Goal: Task Accomplishment & Management: Manage account settings

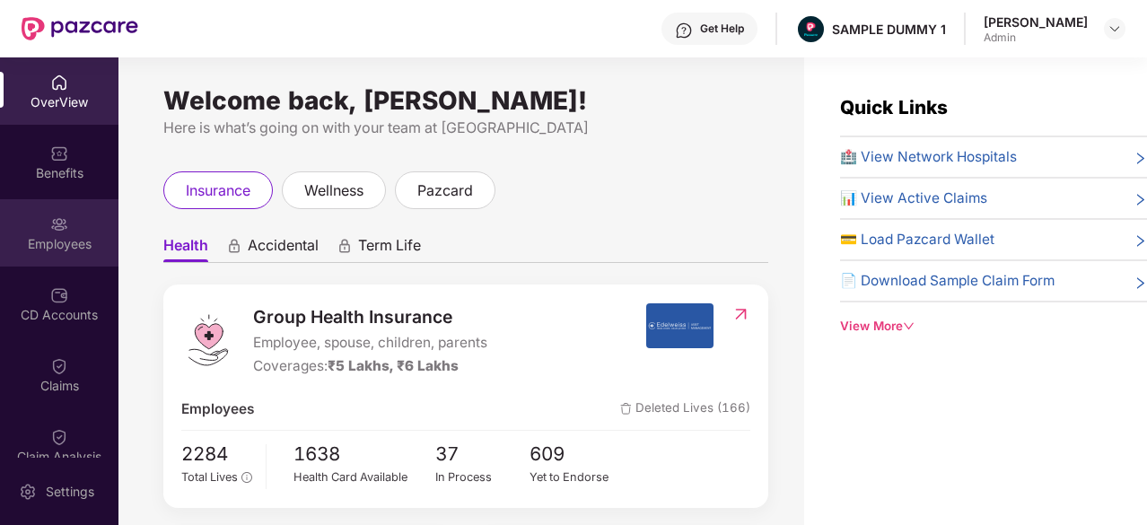
click at [32, 236] on div "Employees" at bounding box center [59, 244] width 118 height 18
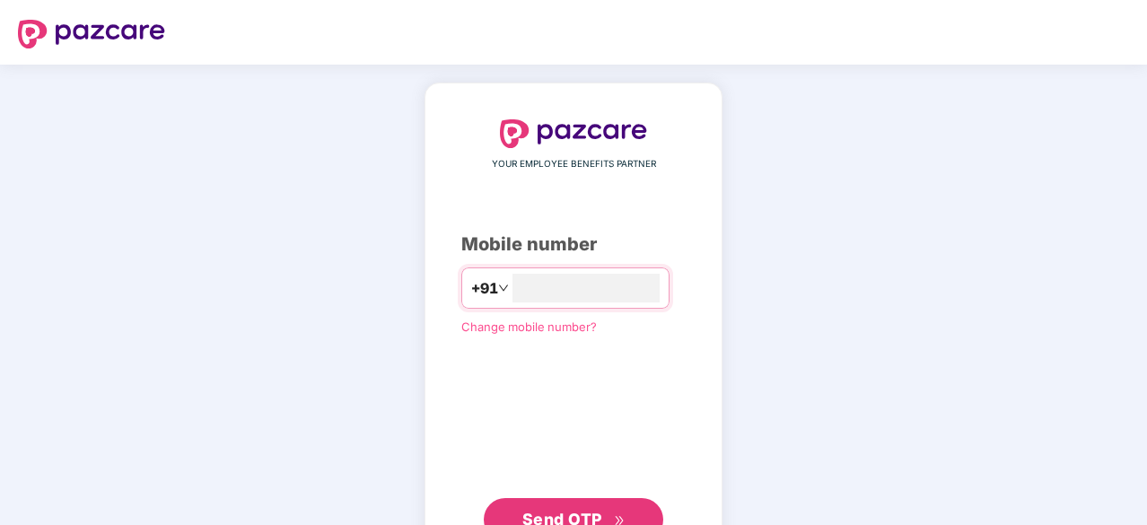
type input "**********"
click at [568, 496] on button "Send OTP" at bounding box center [574, 517] width 180 height 43
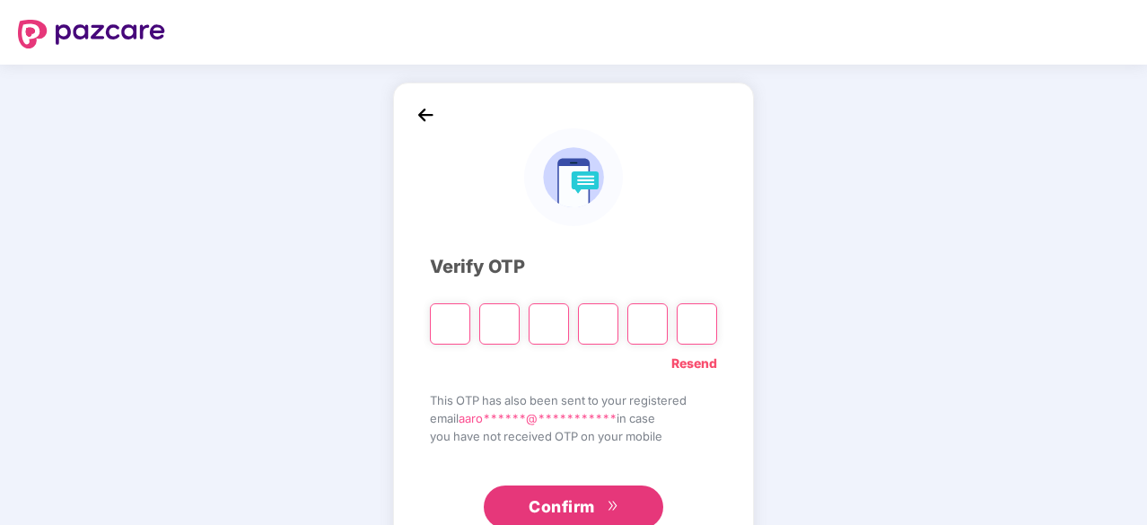
type input "*"
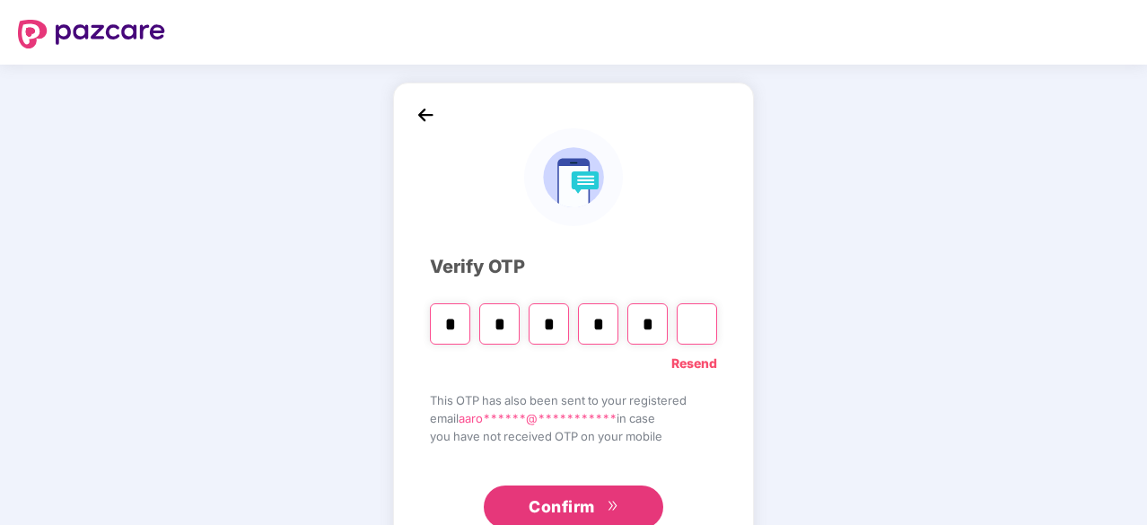
type input "*"
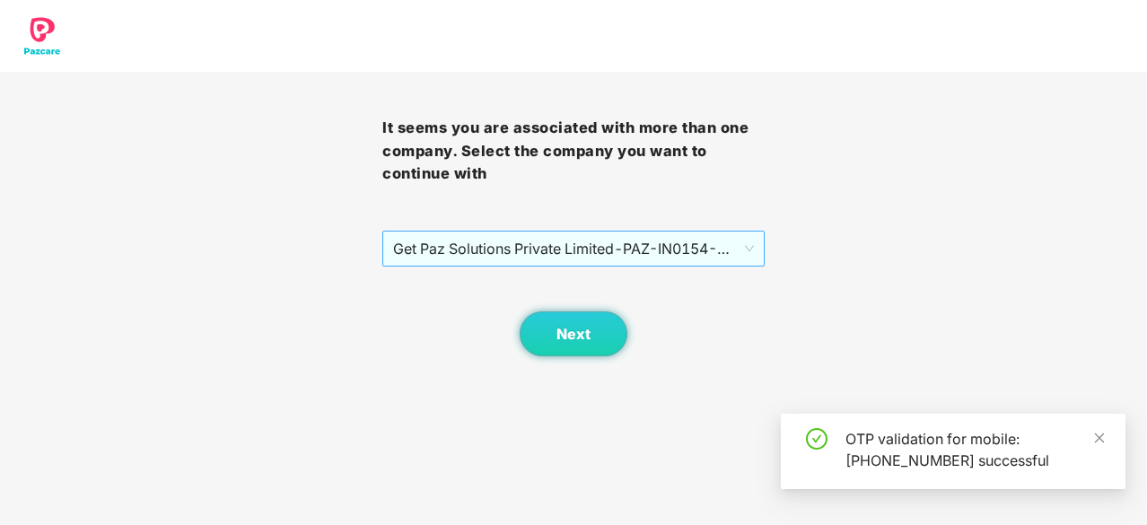
click at [478, 234] on span "Get Paz Solutions Private Limited - PAZ-IN0154 - EMPLOYEE" at bounding box center [573, 249] width 361 height 34
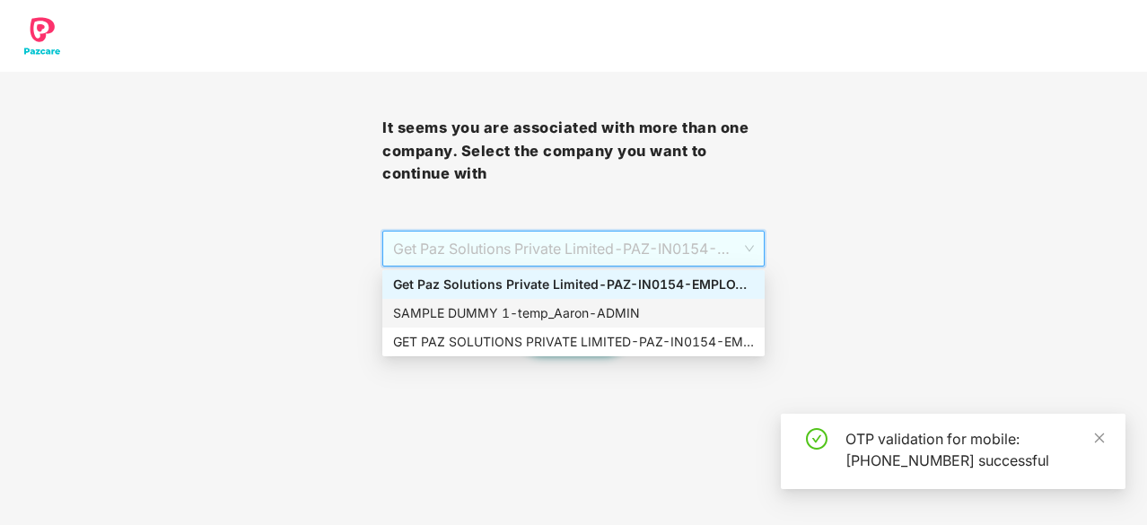
click at [499, 306] on div "SAMPLE DUMMY 1 - [PERSON_NAME]" at bounding box center [573, 313] width 361 height 20
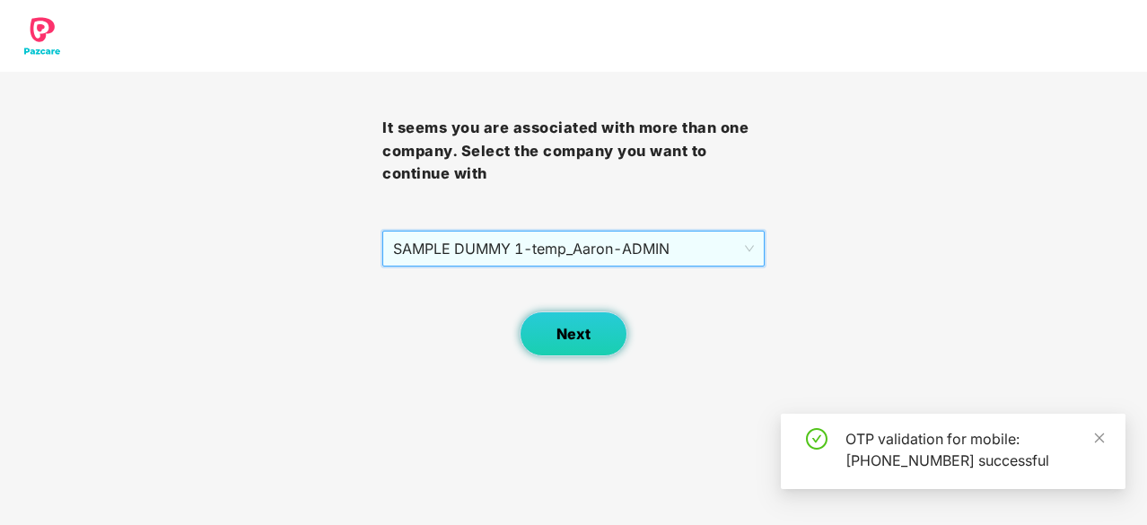
click at [546, 326] on button "Next" at bounding box center [574, 333] width 108 height 45
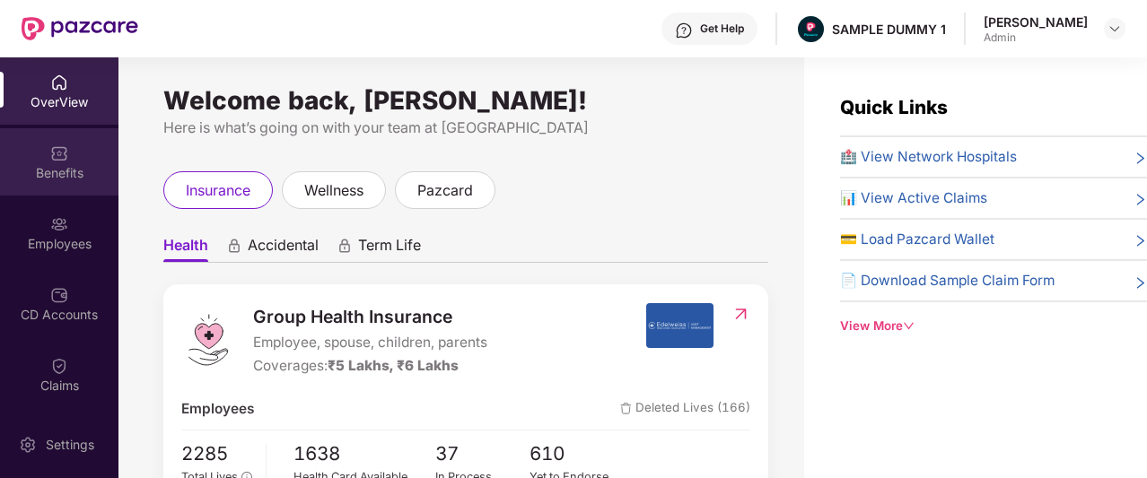
click at [45, 148] on div "Benefits" at bounding box center [59, 161] width 118 height 67
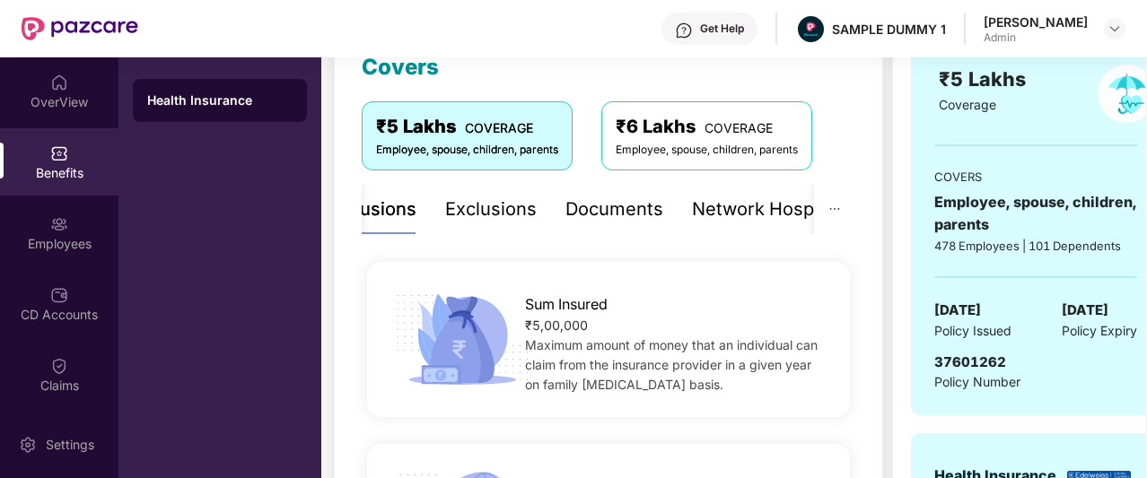
scroll to position [269, 0]
click at [467, 190] on div "Exclusions" at bounding box center [491, 208] width 92 height 49
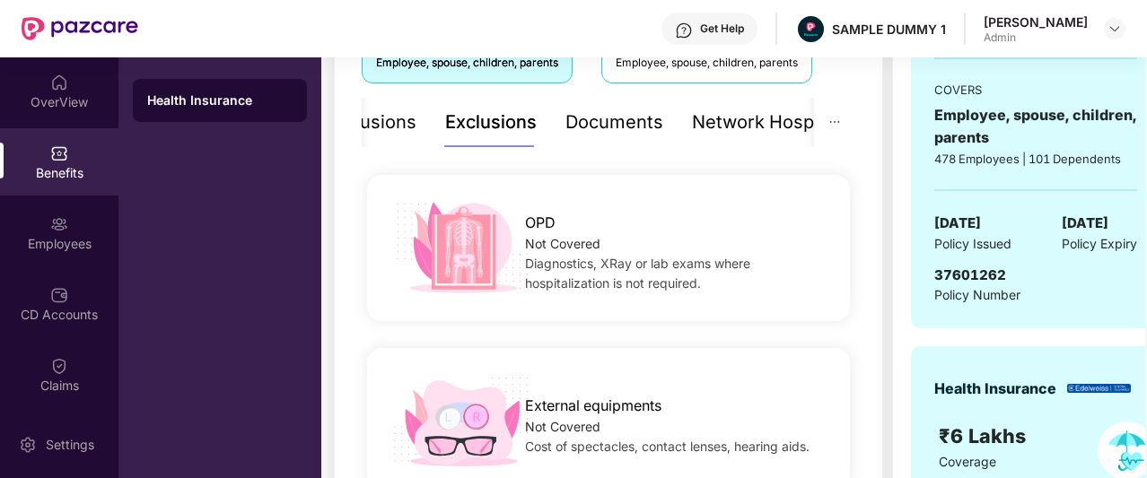
scroll to position [355, 0]
click at [434, 122] on div "Inclusions" at bounding box center [405, 124] width 86 height 28
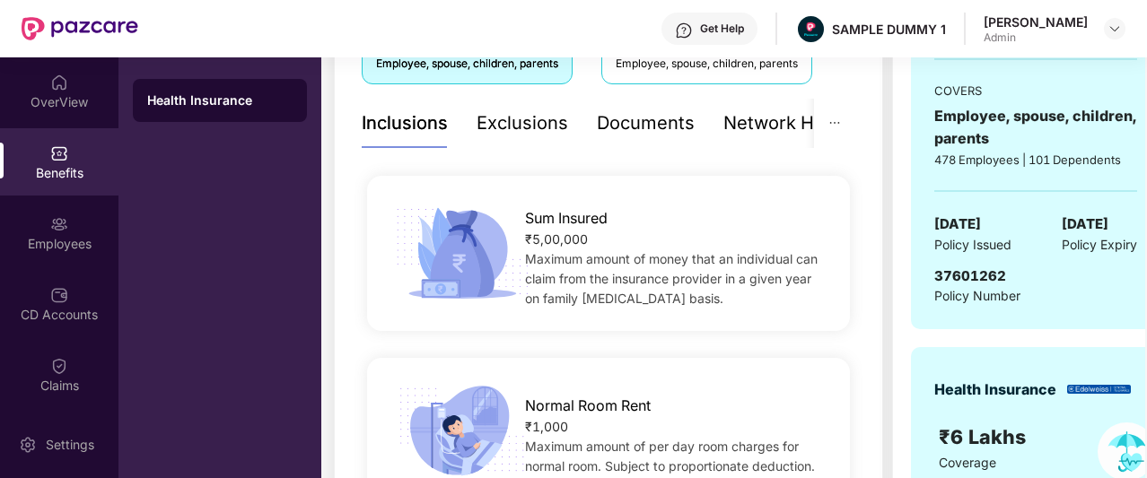
click at [618, 137] on div "Documents" at bounding box center [646, 123] width 98 height 49
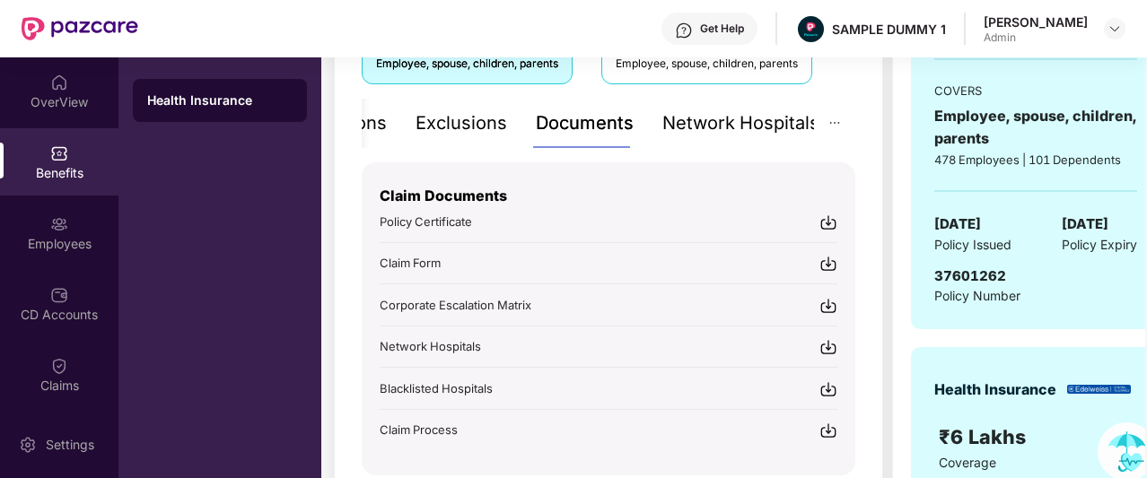
click at [765, 118] on div "Network Hospitals" at bounding box center [740, 124] width 157 height 28
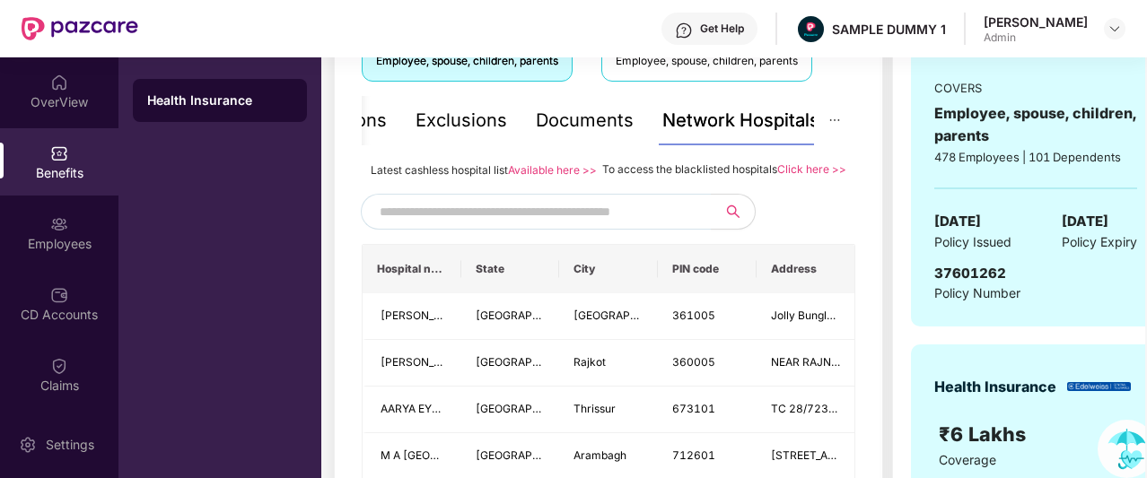
scroll to position [355, 0]
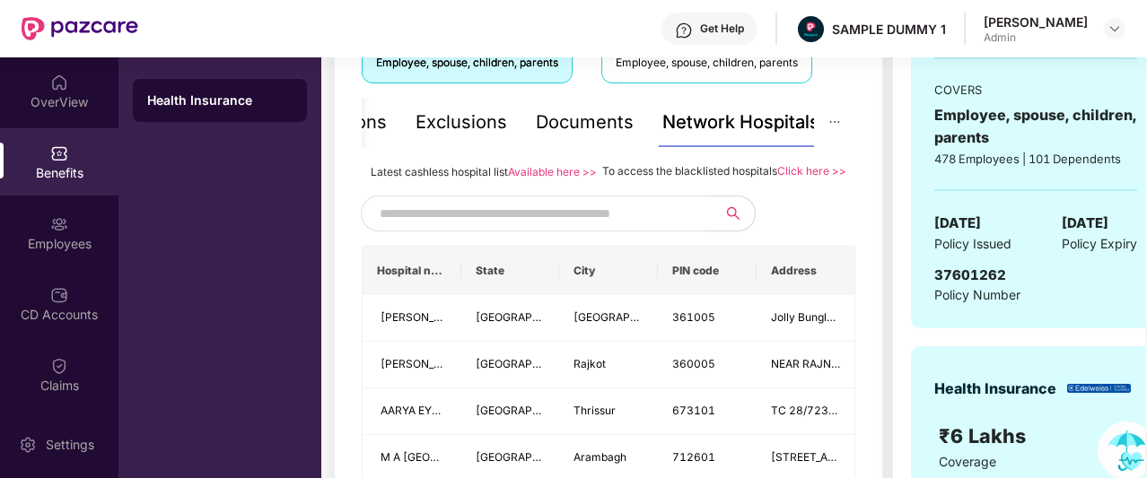
click at [623, 227] on input "text" at bounding box center [533, 213] width 307 height 27
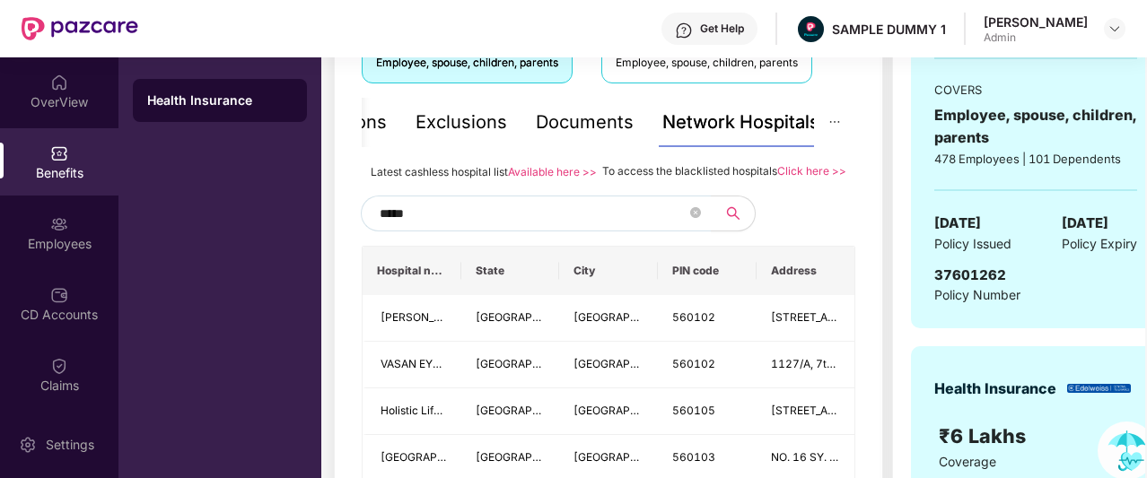
type input "******"
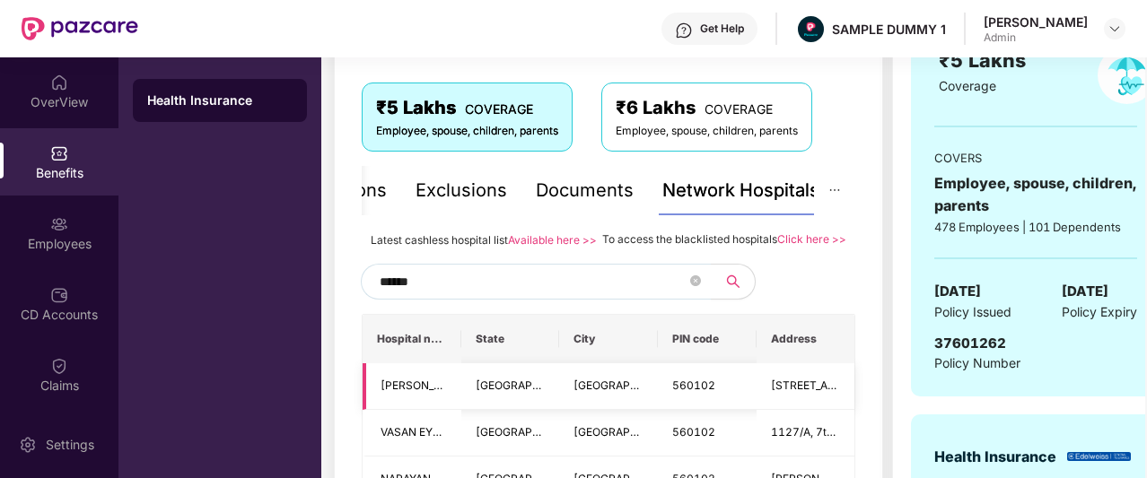
scroll to position [286, 0]
click at [690, 287] on icon "close-circle" at bounding box center [695, 281] width 11 height 11
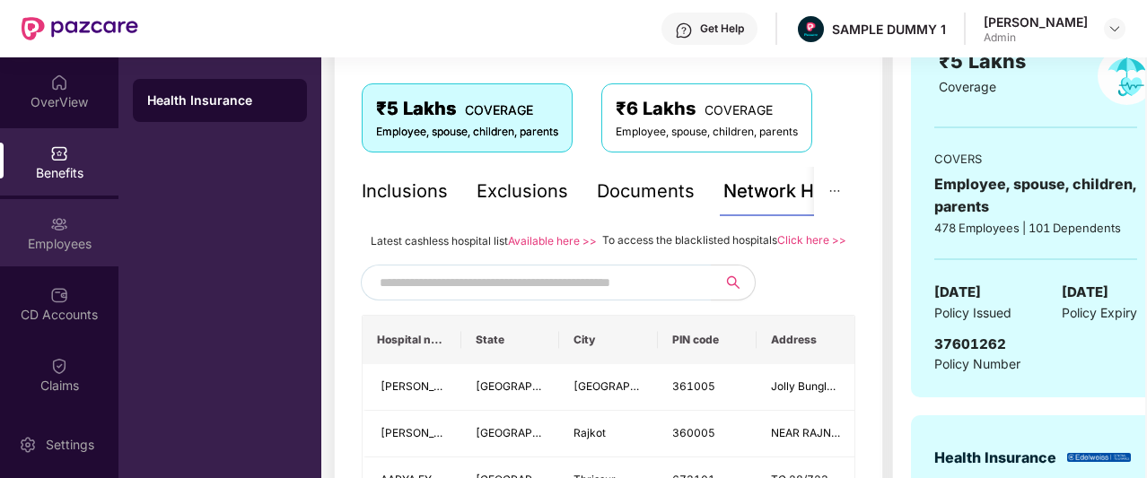
click at [31, 251] on div "Employees" at bounding box center [59, 244] width 118 height 18
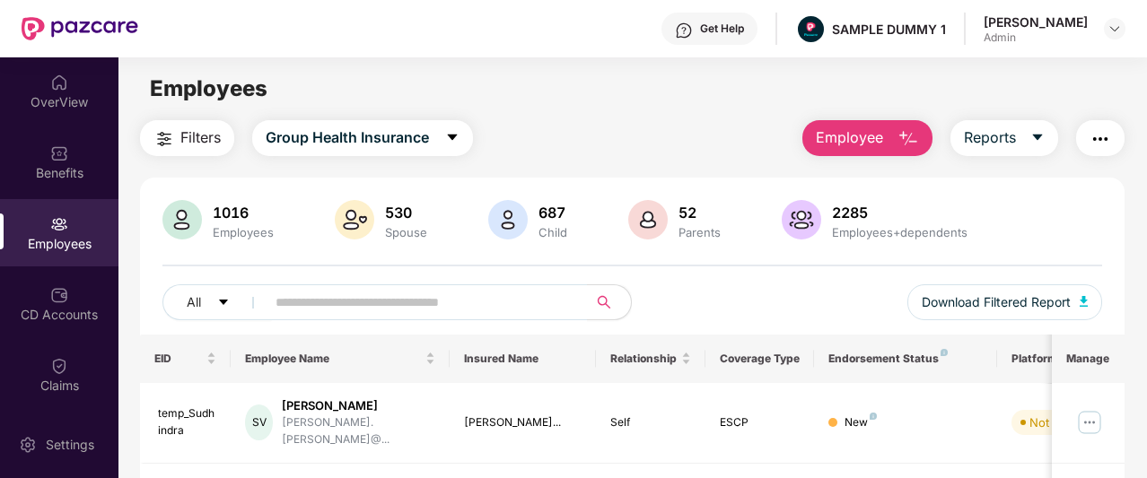
click at [843, 136] on span "Employee" at bounding box center [849, 138] width 67 height 22
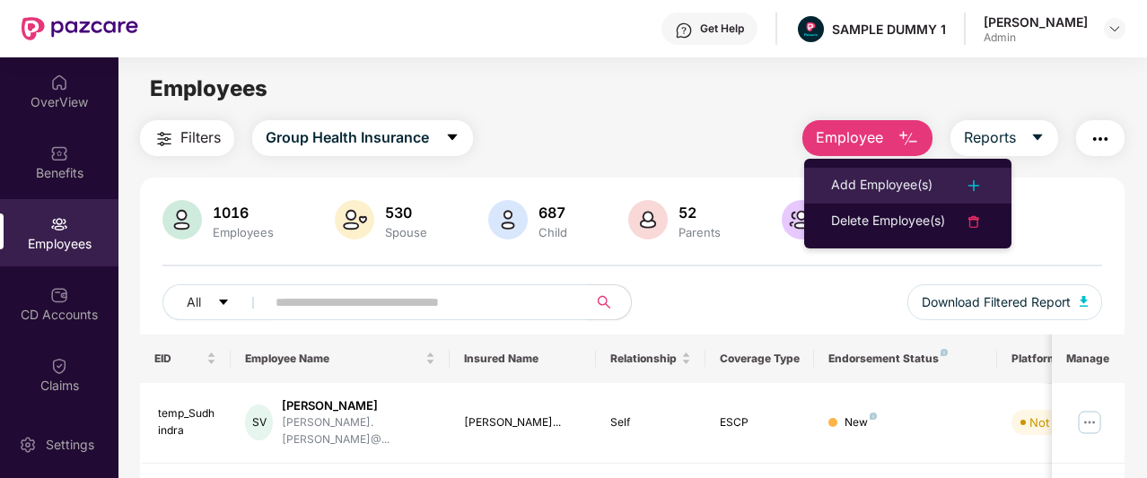
click at [871, 192] on div "Add Employee(s)" at bounding box center [881, 186] width 101 height 22
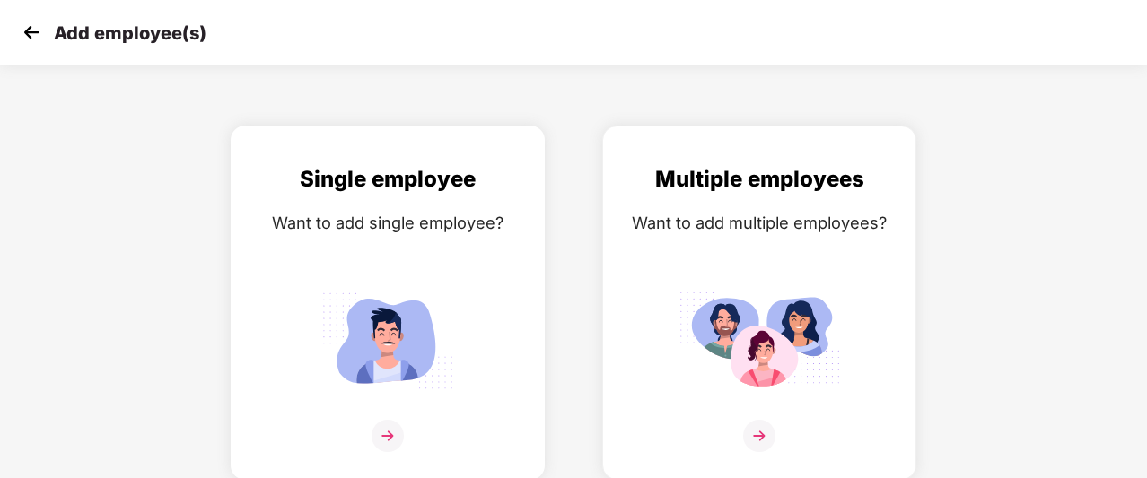
click at [398, 203] on div "Single employee Want to add single employee?" at bounding box center [388, 318] width 276 height 312
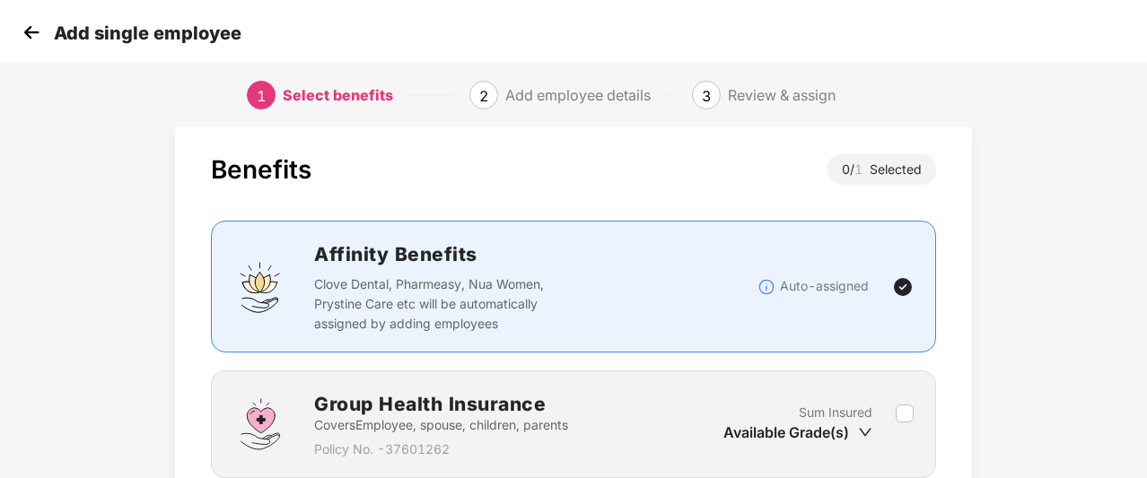
scroll to position [92, 0]
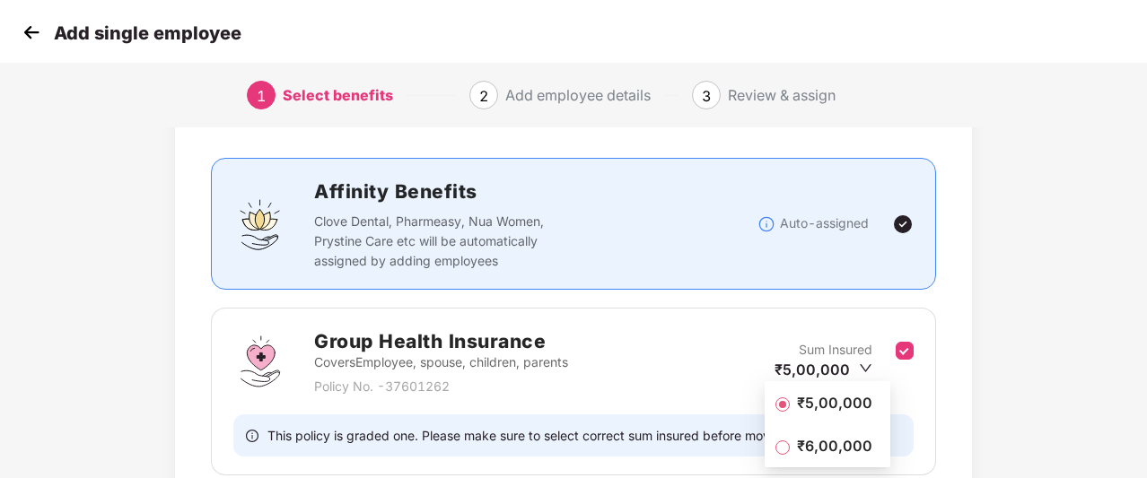
click at [866, 404] on span "₹5,00,000" at bounding box center [835, 403] width 90 height 20
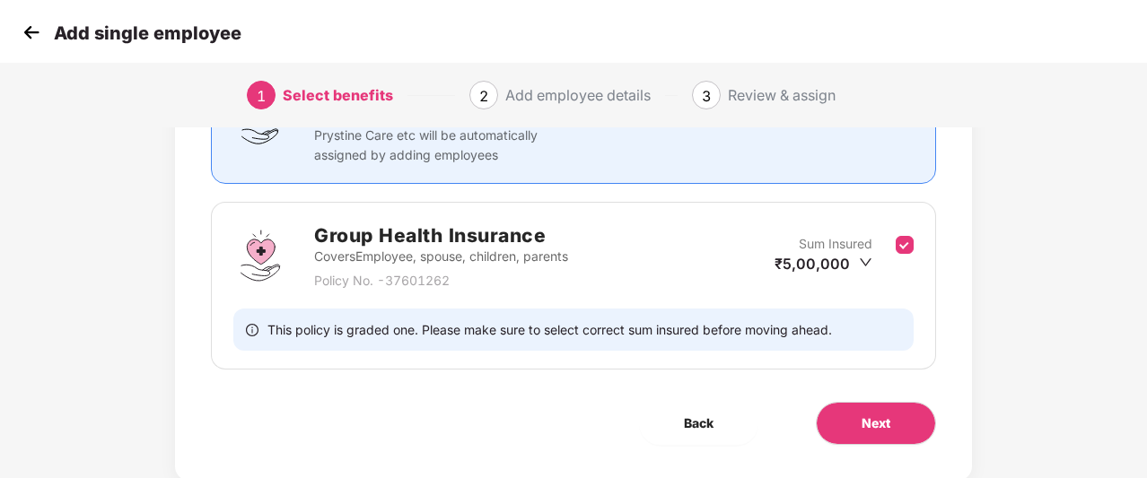
scroll to position [197, 0]
click at [852, 422] on button "Next" at bounding box center [876, 423] width 120 height 43
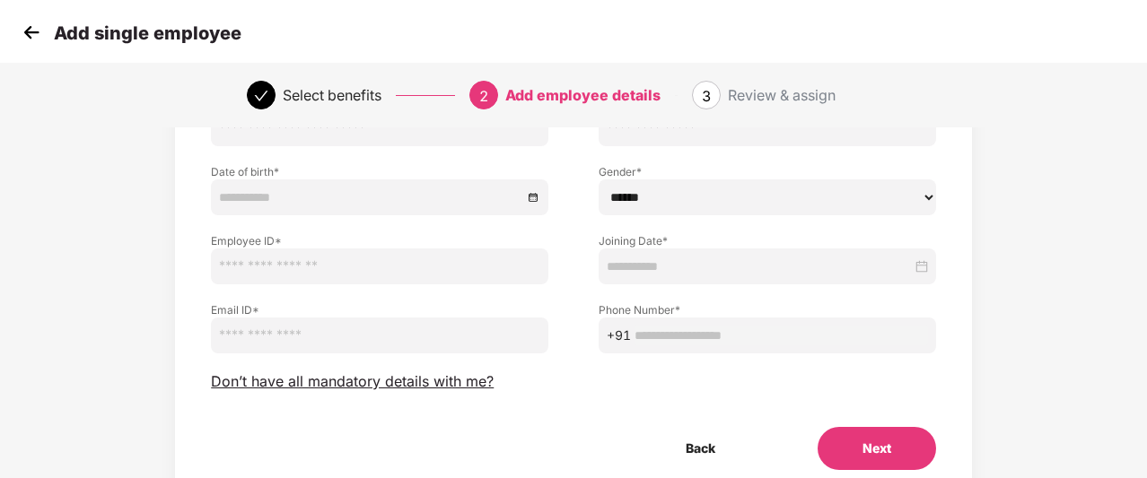
scroll to position [165, 0]
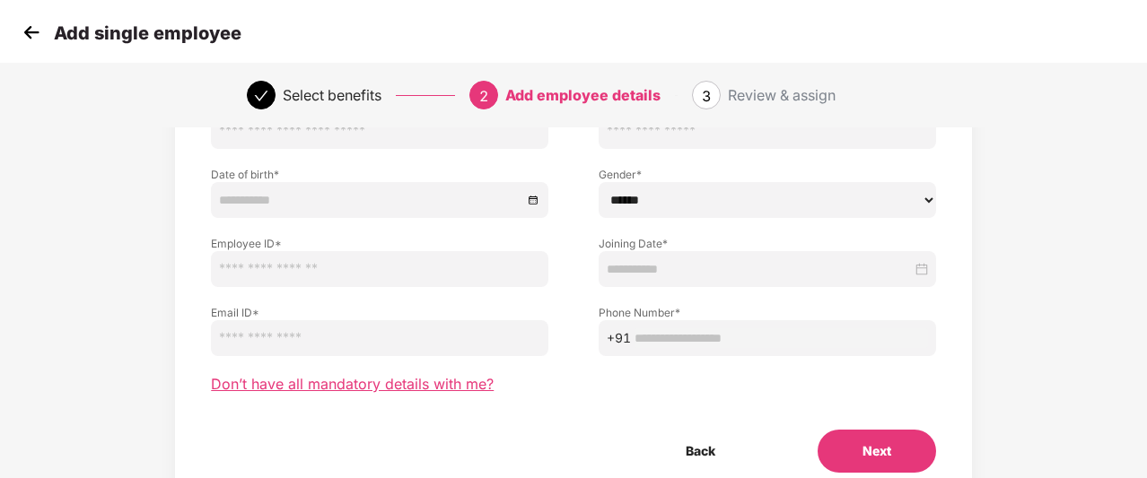
click at [446, 381] on span "Don’t have all mandatory details with me?" at bounding box center [352, 384] width 283 height 19
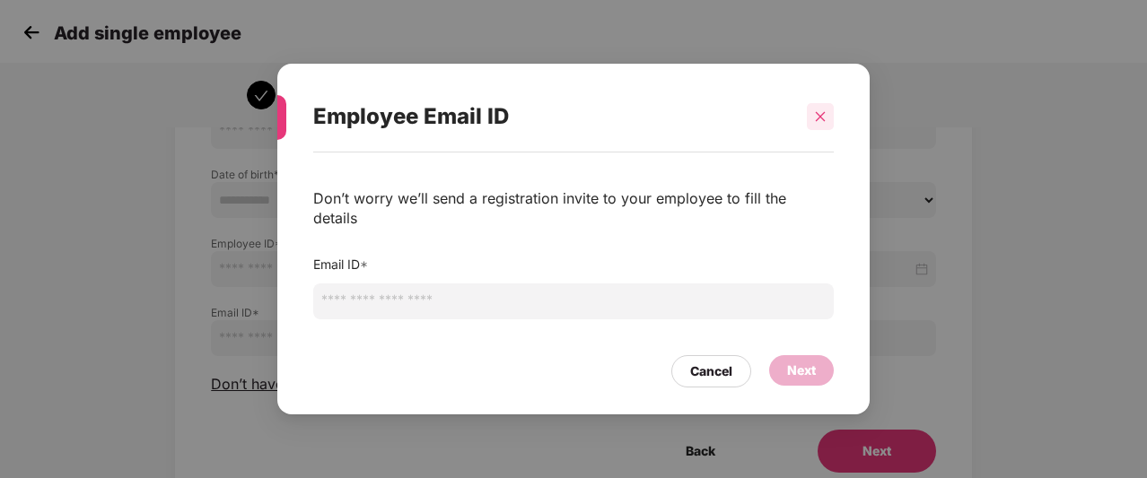
click at [817, 123] on icon "close" at bounding box center [820, 116] width 13 height 13
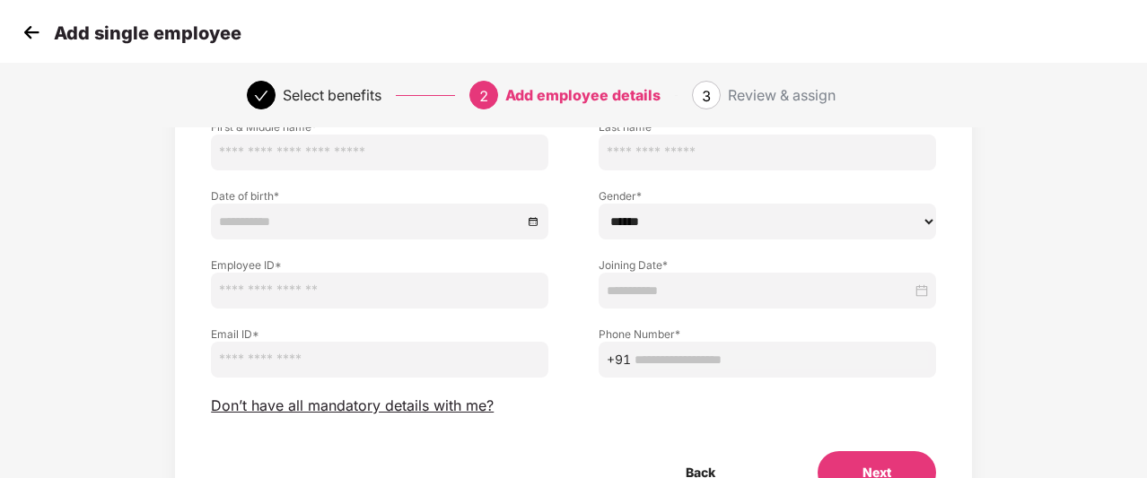
scroll to position [140, 0]
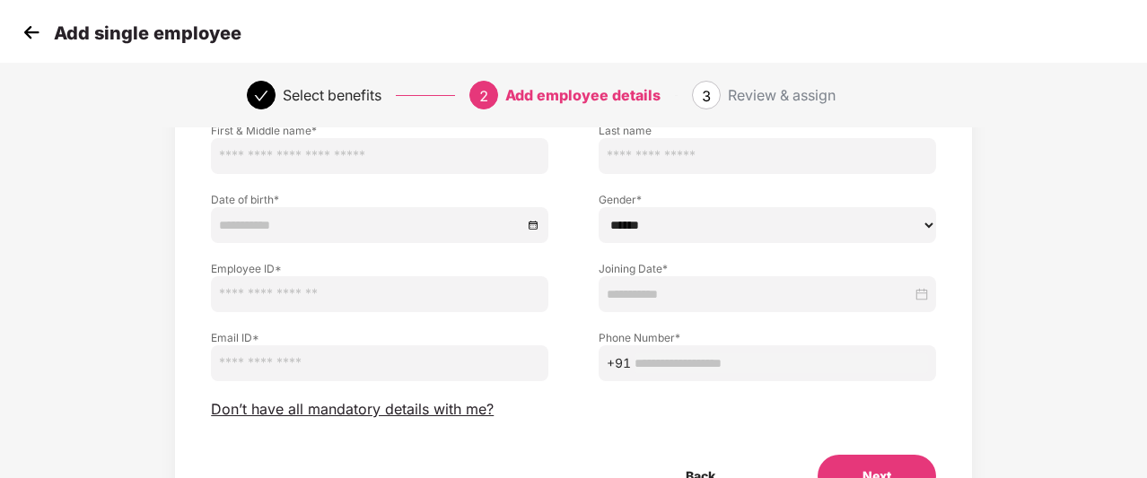
click at [31, 33] on img at bounding box center [31, 32] width 27 height 27
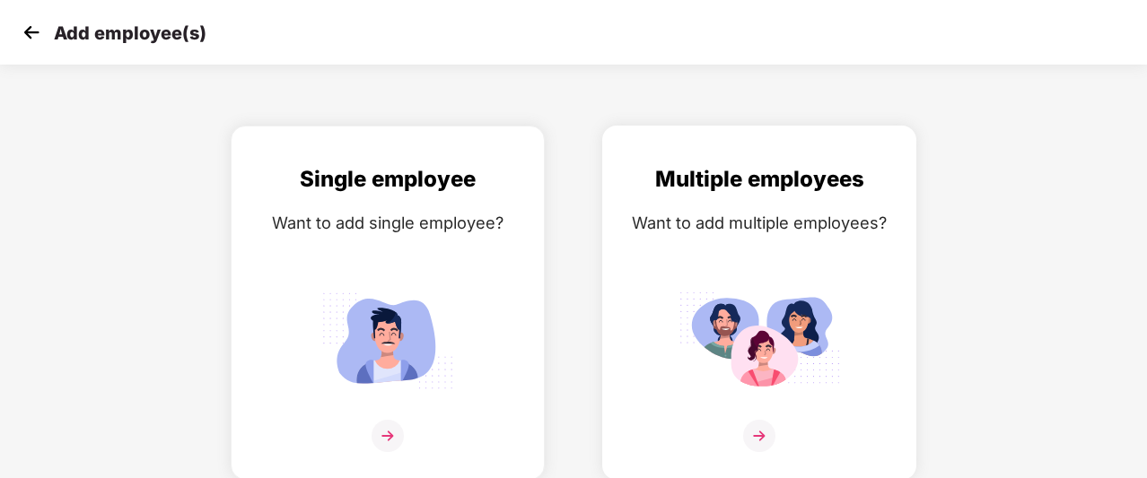
click at [637, 196] on div "Multiple employees Want to add multiple employees?" at bounding box center [759, 318] width 276 height 312
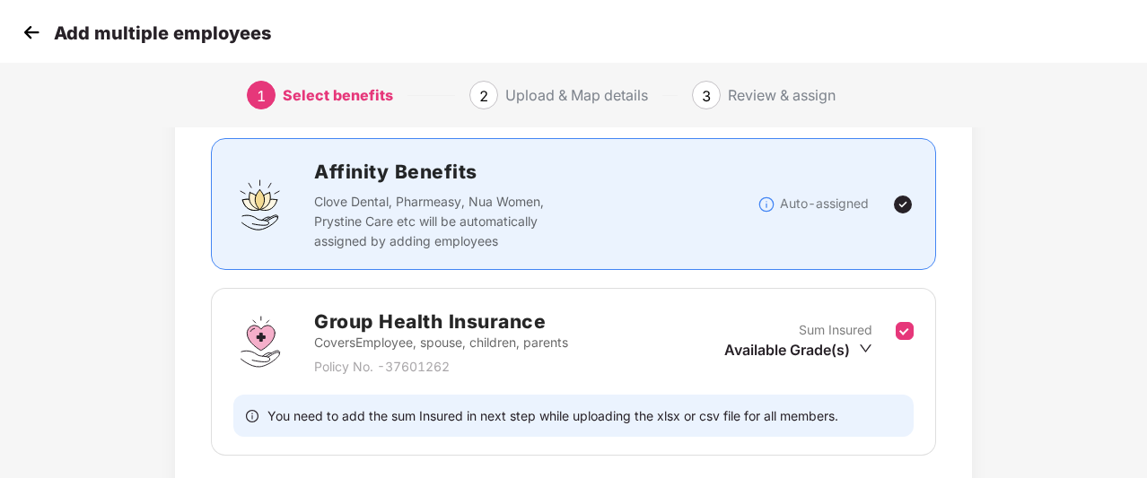
scroll to position [154, 0]
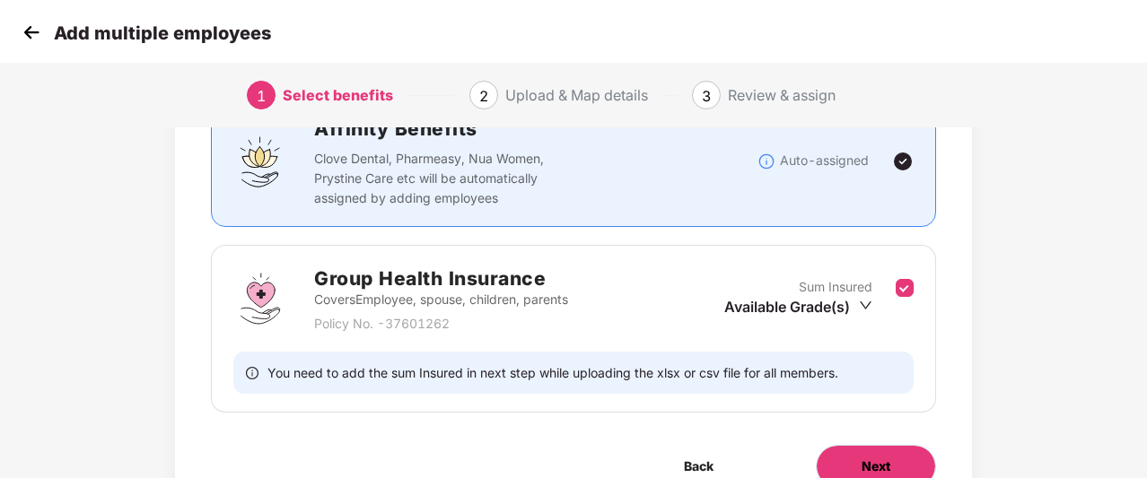
click at [904, 454] on button "Next" at bounding box center [876, 466] width 120 height 43
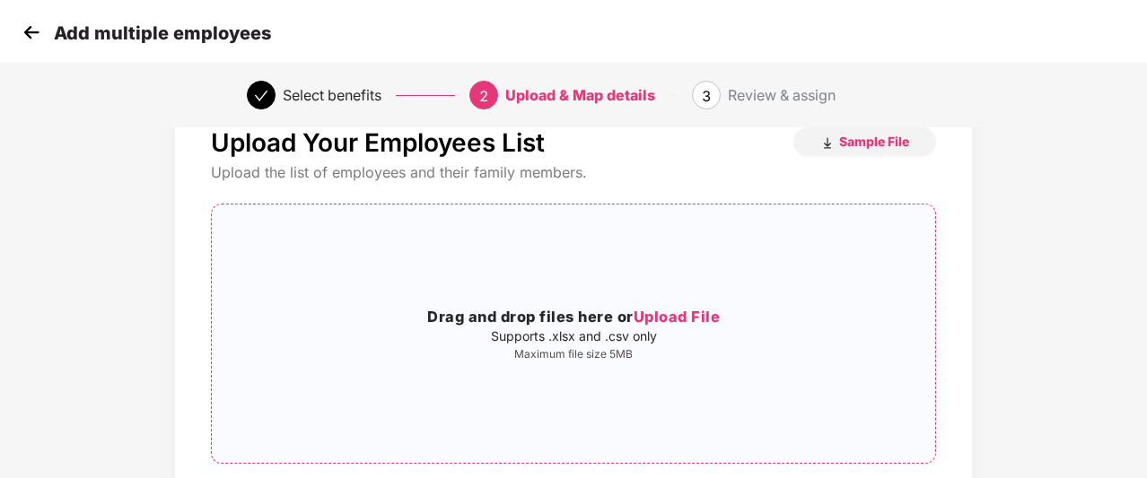
scroll to position [42, 2]
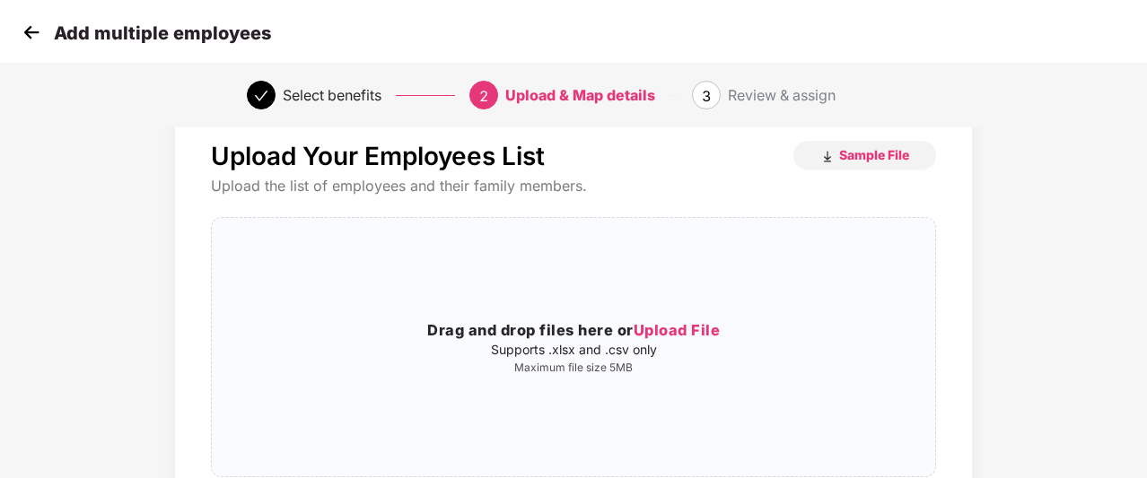
click at [27, 35] on img at bounding box center [31, 32] width 27 height 27
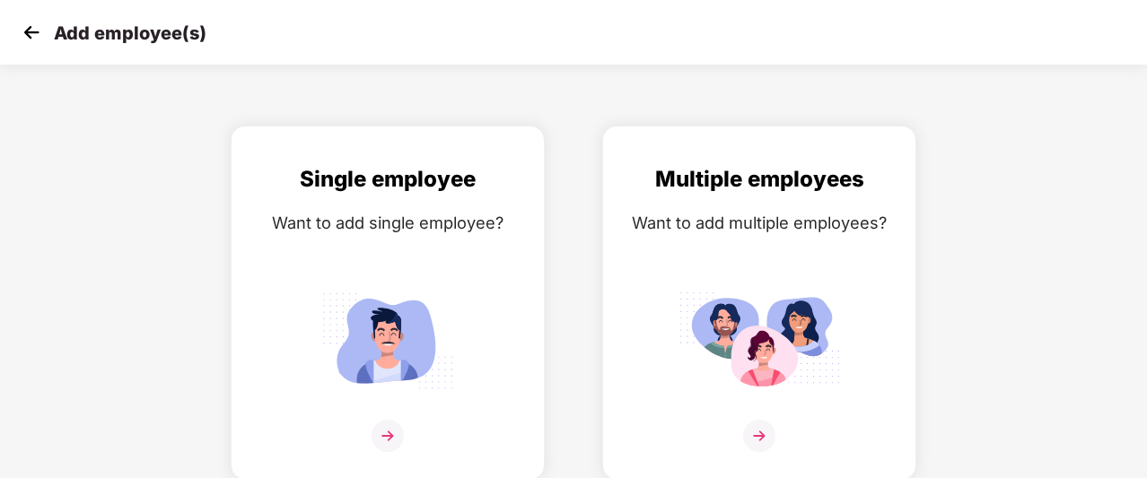
click at [27, 35] on img at bounding box center [31, 32] width 27 height 27
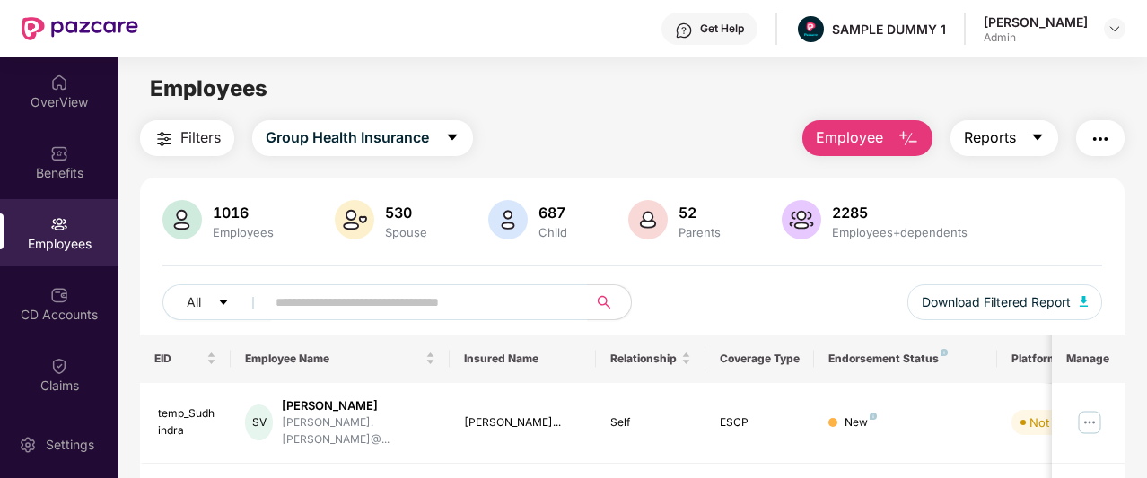
click at [1012, 136] on span "Reports" at bounding box center [990, 138] width 52 height 22
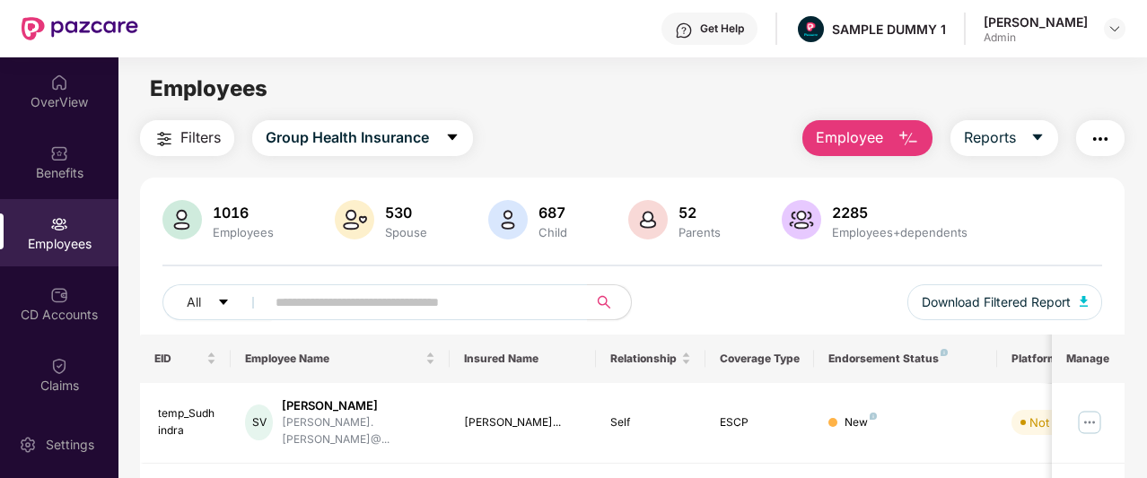
click at [1105, 142] on img "button" at bounding box center [1101, 139] width 22 height 22
click at [758, 129] on div "Filters Group Health Insurance Employee Reports" at bounding box center [632, 138] width 985 height 36
click at [1091, 410] on img at bounding box center [1089, 422] width 29 height 29
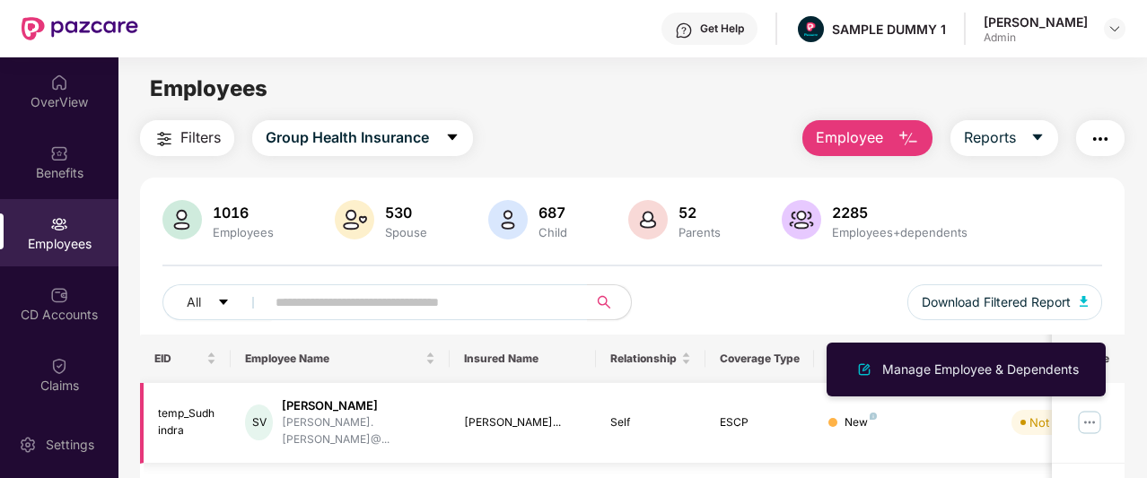
click at [1091, 410] on img at bounding box center [1089, 422] width 29 height 29
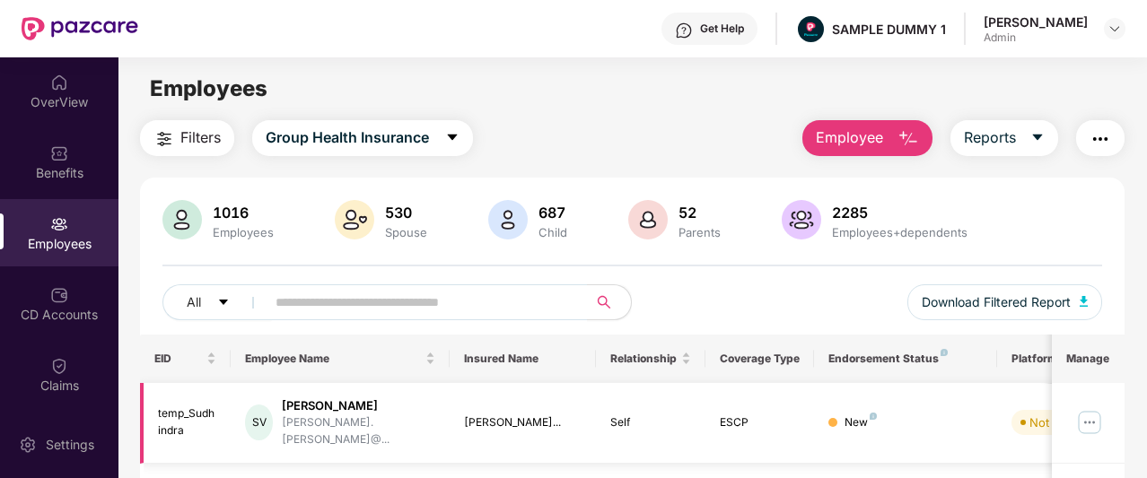
click at [1092, 415] on img at bounding box center [1089, 422] width 29 height 29
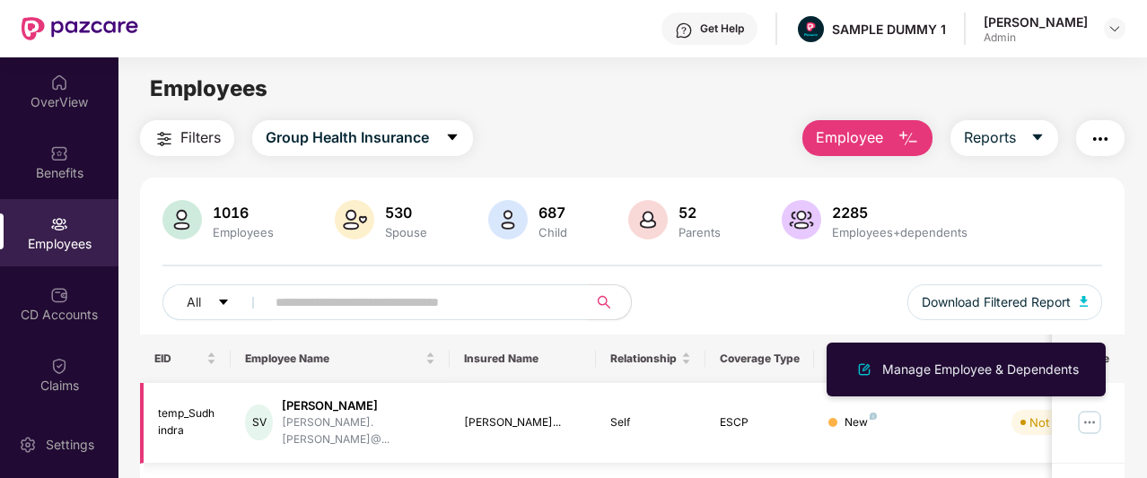
click at [1092, 415] on img at bounding box center [1089, 422] width 29 height 29
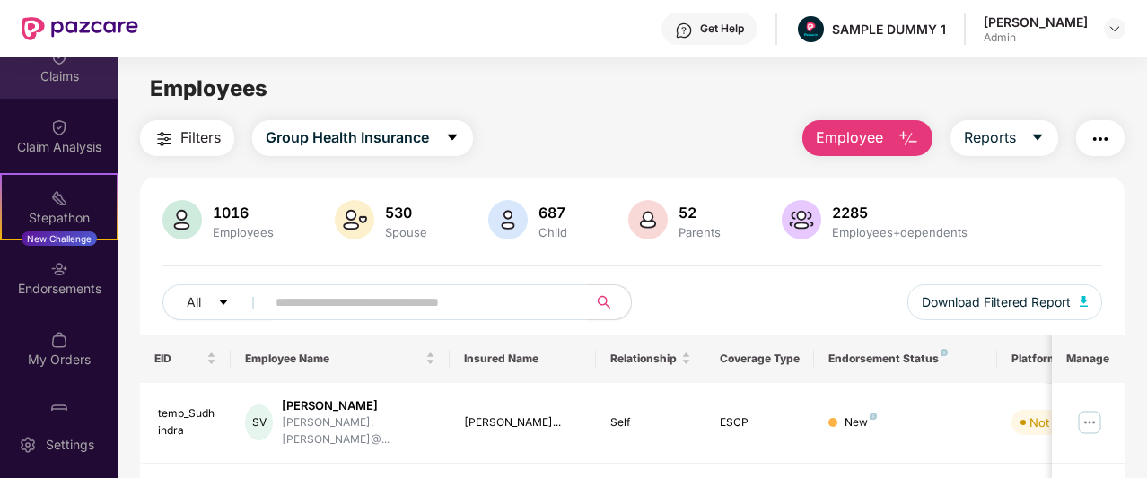
scroll to position [309, 0]
click at [54, 353] on div "My Orders" at bounding box center [59, 361] width 118 height 18
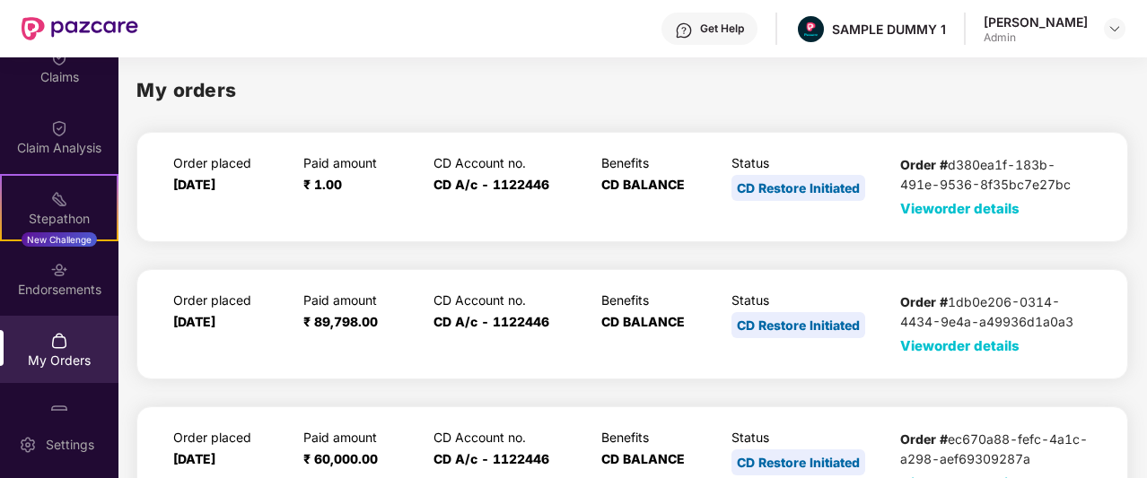
click at [991, 208] on span "View order details" at bounding box center [959, 208] width 119 height 17
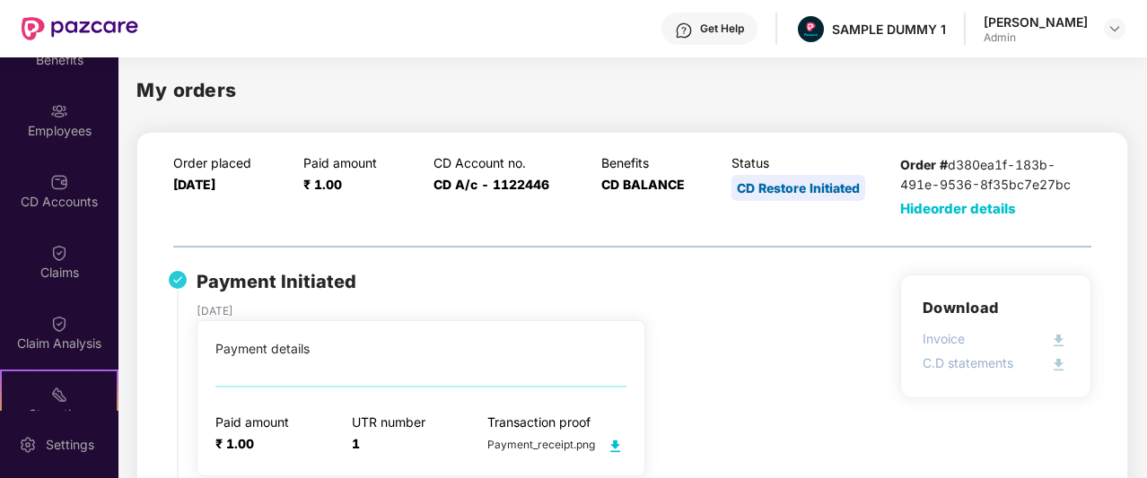
scroll to position [109, 0]
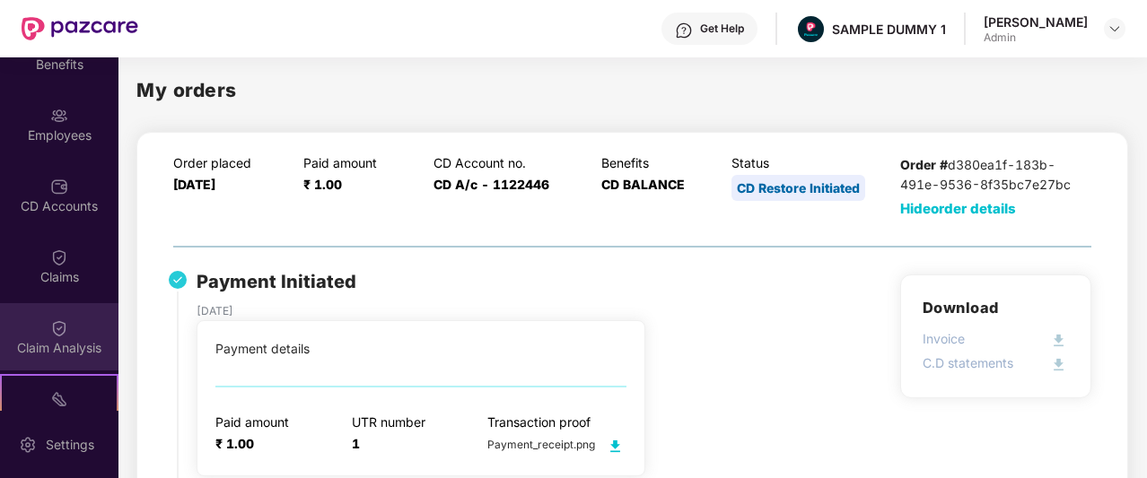
click at [66, 335] on div "Claim Analysis" at bounding box center [59, 336] width 118 height 67
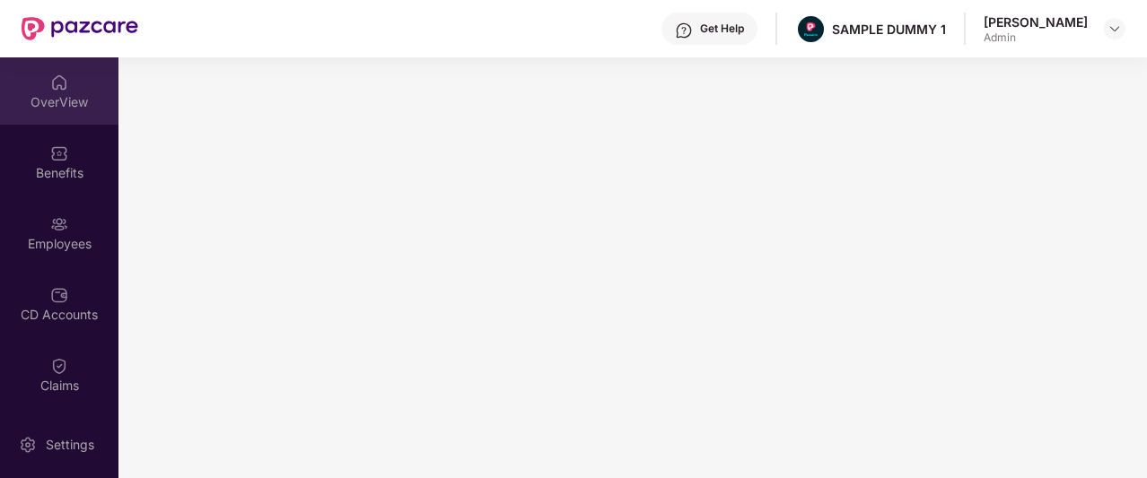
click at [66, 88] on div "OverView" at bounding box center [59, 90] width 118 height 67
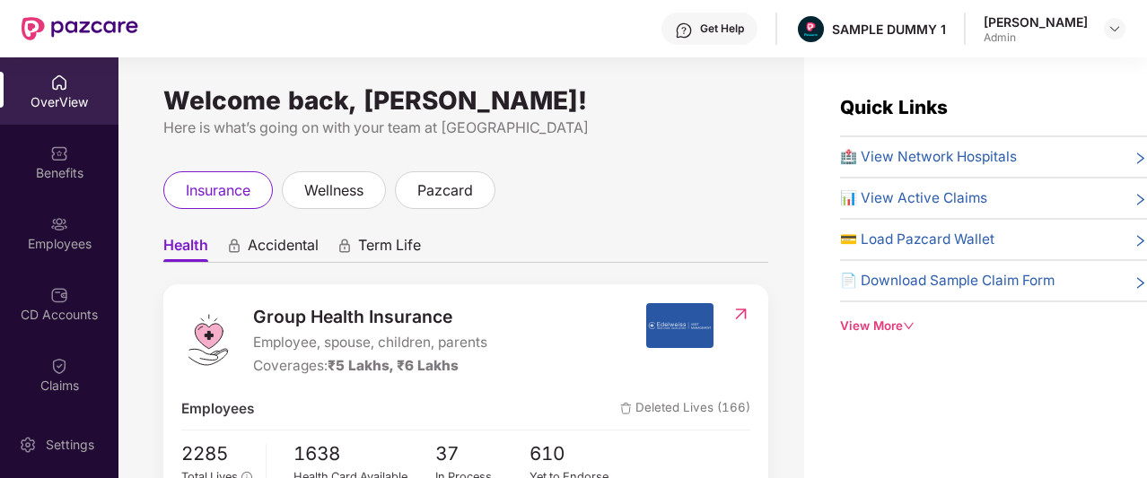
click at [903, 317] on div "View More" at bounding box center [993, 326] width 307 height 19
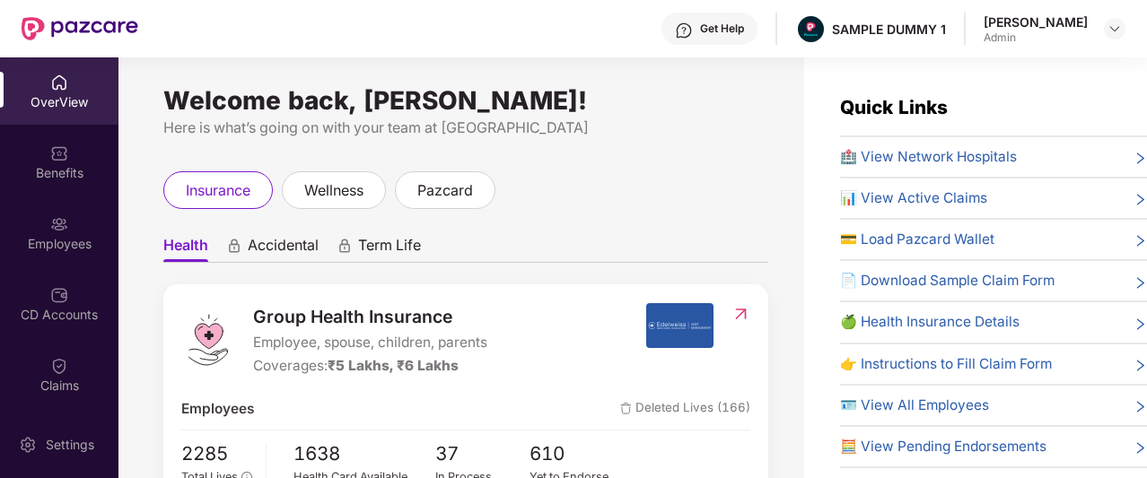
click at [880, 162] on span "🏥 View Network Hospitals" at bounding box center [928, 157] width 177 height 22
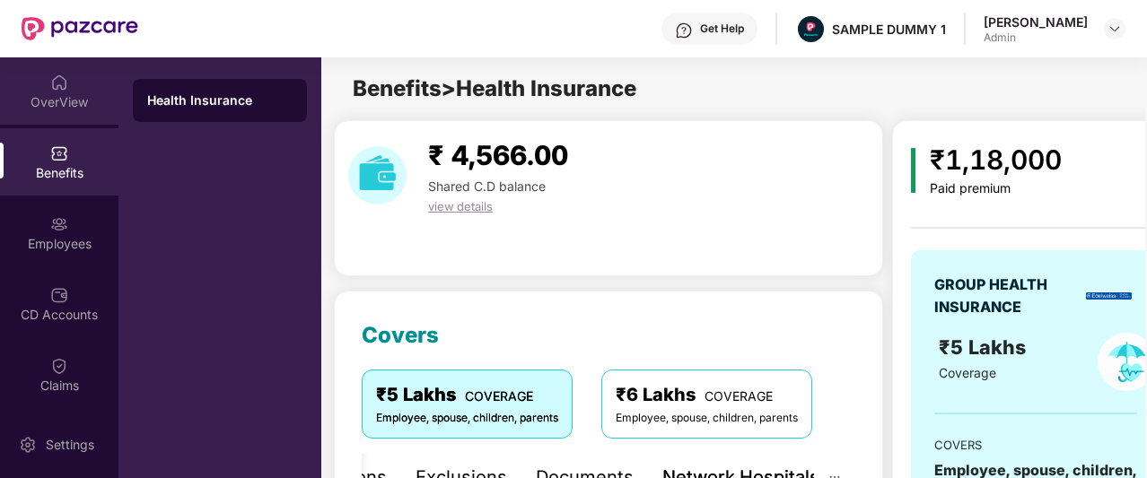
click at [52, 91] on img at bounding box center [59, 83] width 18 height 18
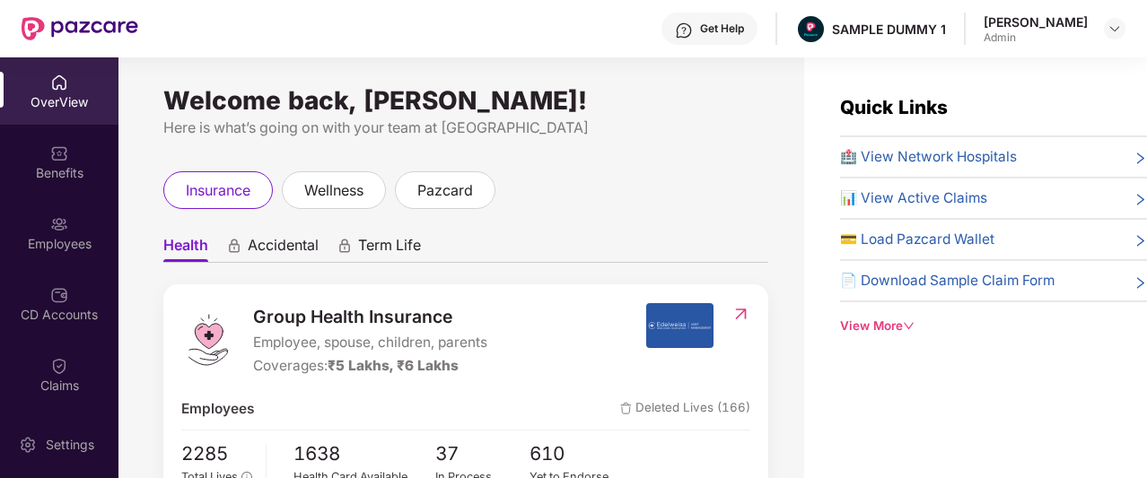
click at [693, 32] on img at bounding box center [684, 31] width 18 height 18
click at [594, 241] on ul "Health Accidental Term Life" at bounding box center [465, 245] width 605 height 36
